Goal: Task Accomplishment & Management: Complete application form

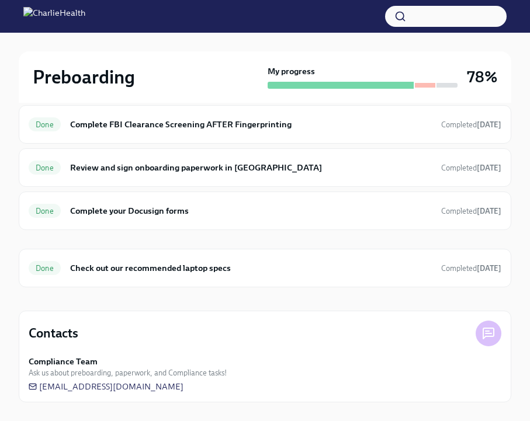
scroll to position [229, 0]
click at [104, 123] on h6 "Complete FBI Clearance Screening AFTER Fingerprinting" at bounding box center [251, 124] width 362 height 13
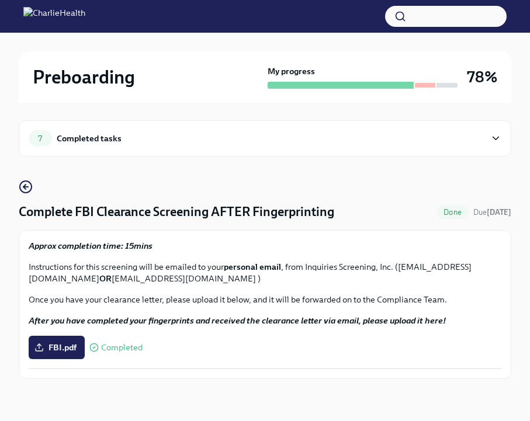
scroll to position [1, 0]
click at [78, 146] on div "7 Completed tasks" at bounding box center [257, 138] width 457 height 16
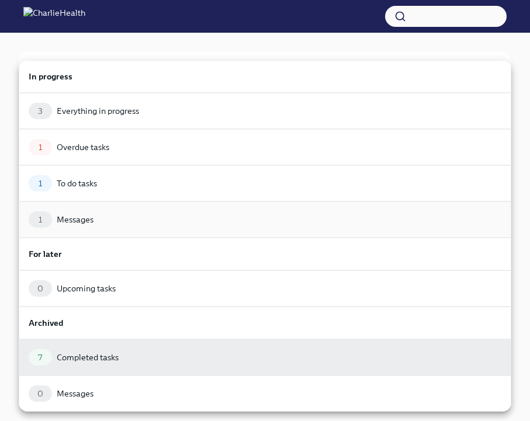
click at [72, 219] on div "Messages" at bounding box center [75, 220] width 37 height 12
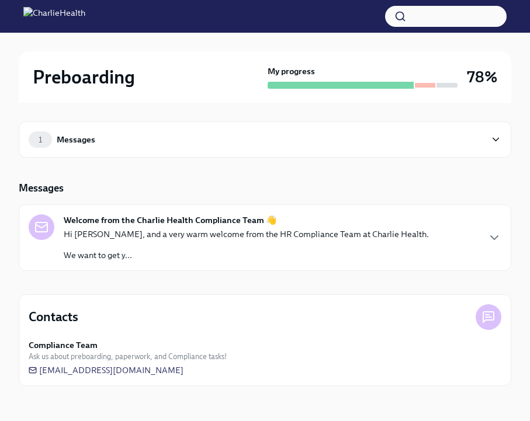
click at [136, 236] on p "Hi [PERSON_NAME], and a very warm welcome from the HR Compliance Team at Charli…" at bounding box center [246, 235] width 365 height 12
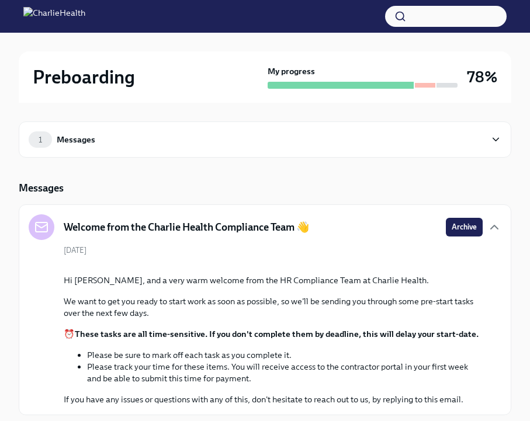
click at [102, 137] on div "1 Messages" at bounding box center [257, 140] width 457 height 16
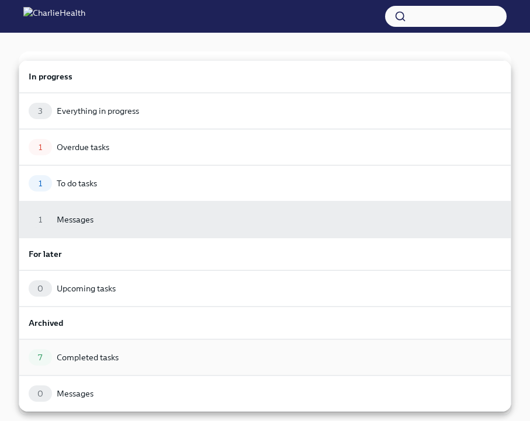
click at [80, 355] on div "Completed tasks" at bounding box center [88, 358] width 62 height 12
